Goal: Task Accomplishment & Management: Manage account settings

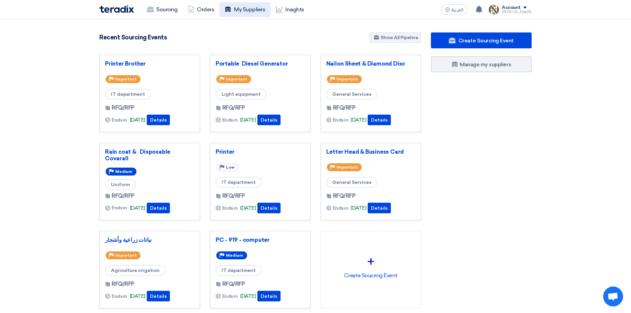
click at [239, 11] on link "My Suppliers" at bounding box center [244, 9] width 51 height 15
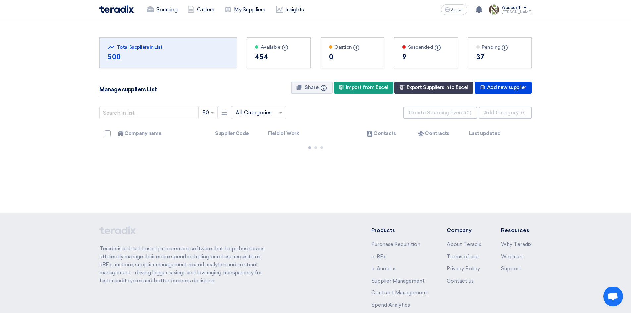
click at [486, 58] on div "37" at bounding box center [500, 57] width 47 height 10
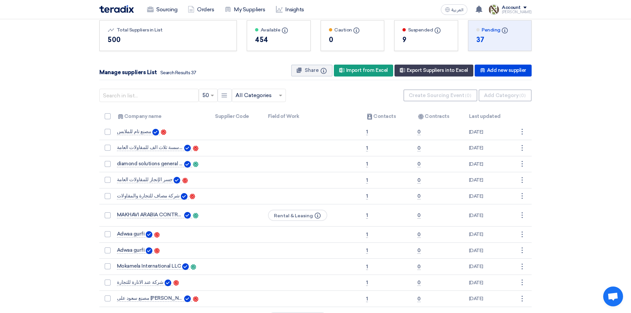
scroll to position [43, 0]
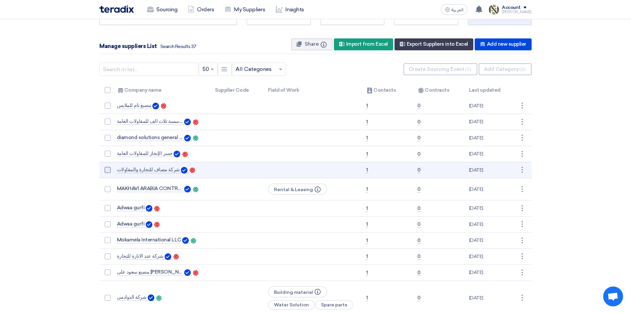
click at [108, 171] on span at bounding box center [108, 170] width 6 height 6
click at [113, 171] on input "checkbox" at bounding box center [115, 171] width 4 height 4
checkbox input "true"
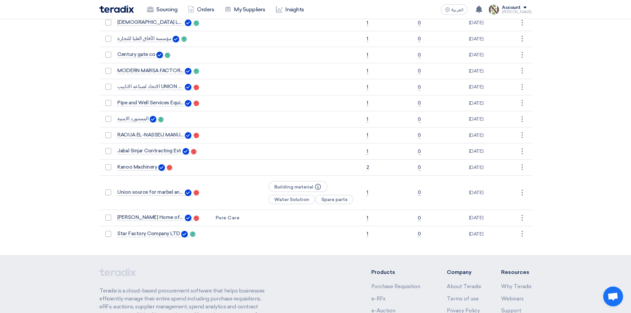
scroll to position [0, 0]
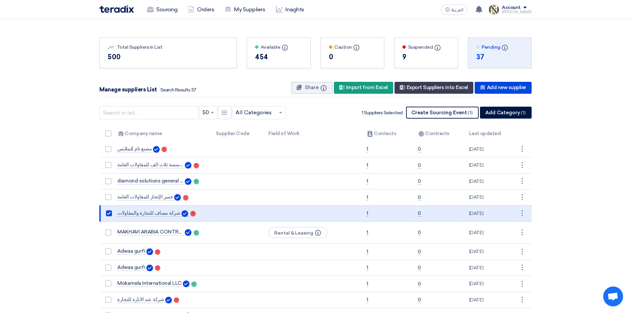
click at [273, 52] on div "454" at bounding box center [278, 57] width 47 height 10
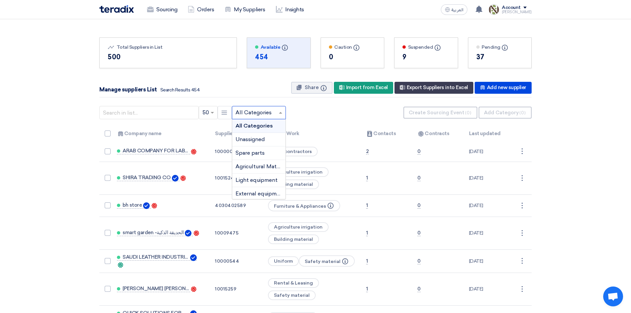
click at [268, 110] on input "text" at bounding box center [256, 112] width 40 height 11
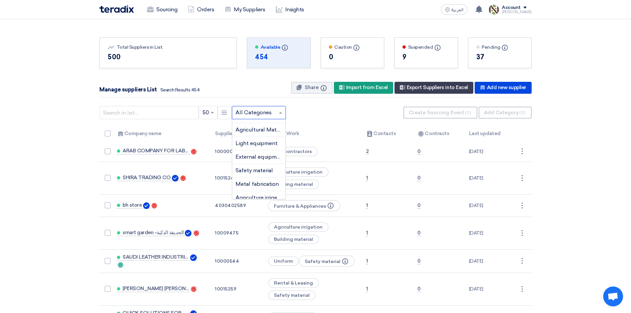
scroll to position [44, 0]
click at [256, 159] on div "Safety material" at bounding box center [258, 163] width 53 height 14
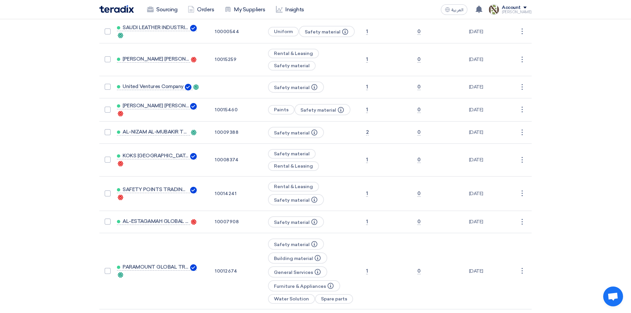
scroll to position [0, 0]
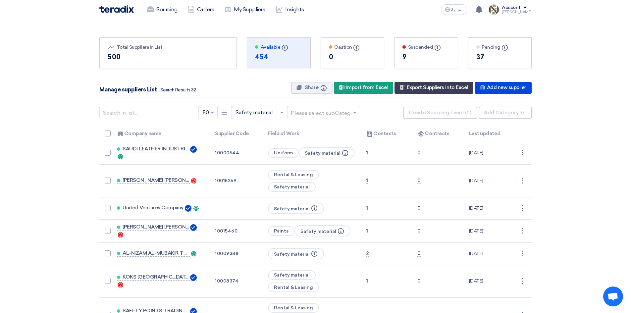
click at [114, 15] on div "Sourcing Orders My Suppliers Insights" at bounding box center [229, 9] width 260 height 15
click at [111, 10] on img at bounding box center [116, 9] width 34 height 8
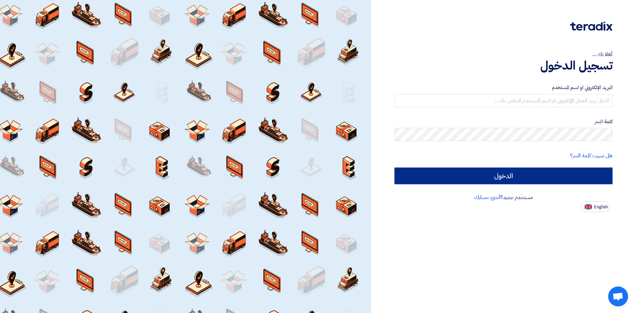
click at [497, 179] on input "الدخول" at bounding box center [504, 176] width 218 height 17
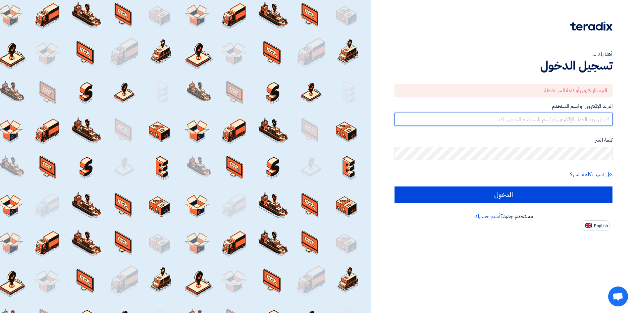
click at [524, 113] on input "text" at bounding box center [504, 119] width 218 height 13
type input "[PERSON_NAME][EMAIL_ADDRESS][DOMAIN_NAME]"
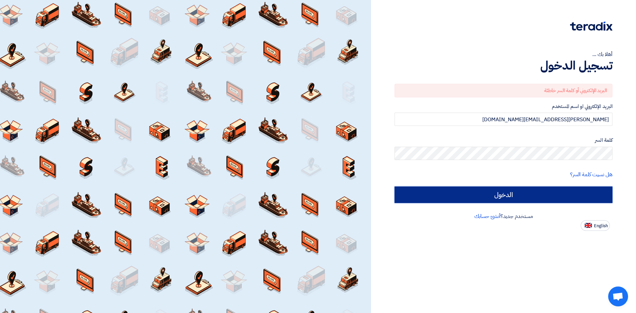
click at [474, 197] on input "الدخول" at bounding box center [504, 195] width 218 height 17
type input "Sign in"
